Goal: Unclear

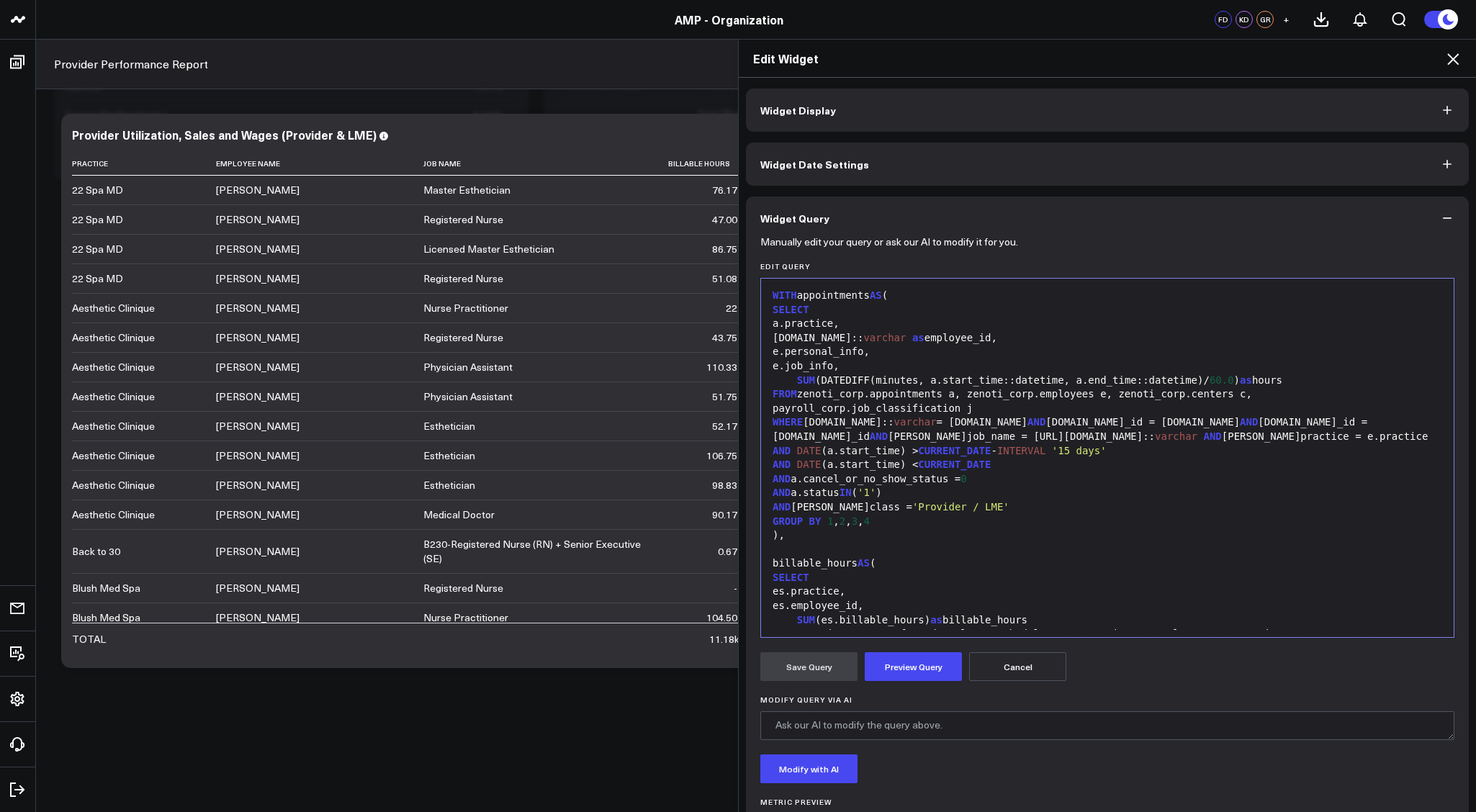
scroll to position [819, 0]
